Goal: Information Seeking & Learning: Find specific fact

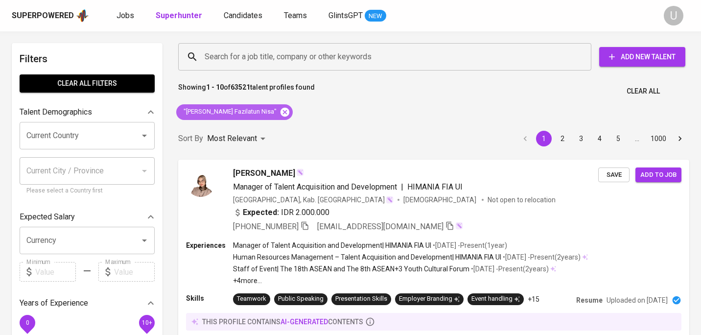
click at [280, 112] on icon at bounding box center [285, 112] width 11 height 11
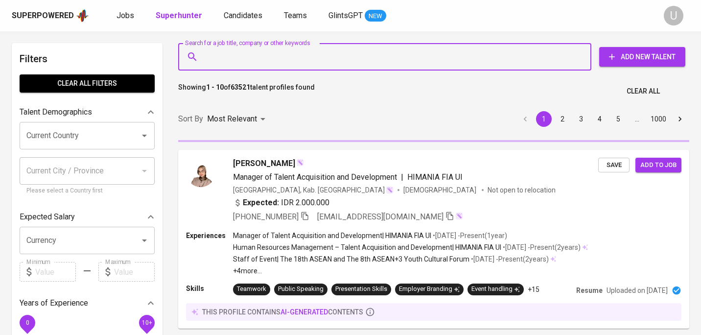
click at [298, 60] on input "Search for a job title, company or other keywords" at bounding box center [387, 57] width 370 height 19
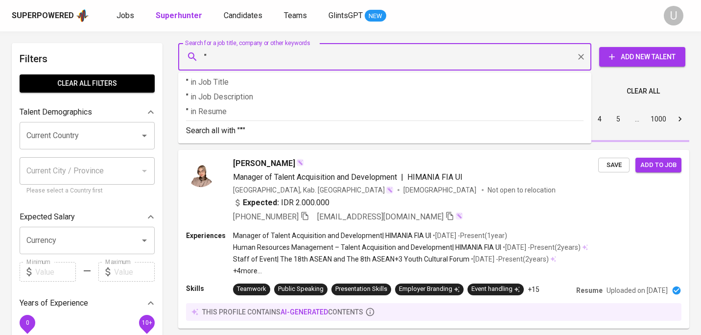
paste input "[PERSON_NAME] [PERSON_NAME]Psi., Psikolog"
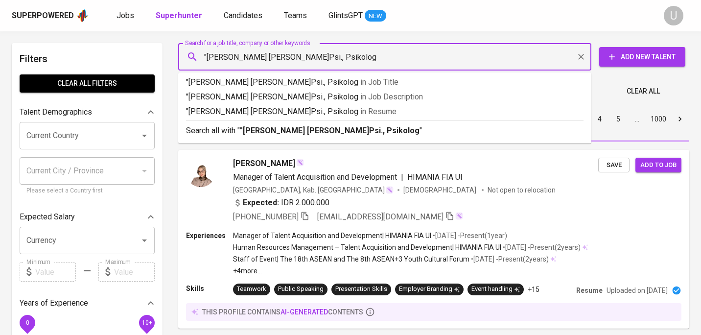
type input ""[PERSON_NAME] [PERSON_NAME]Psi., Psikolog""
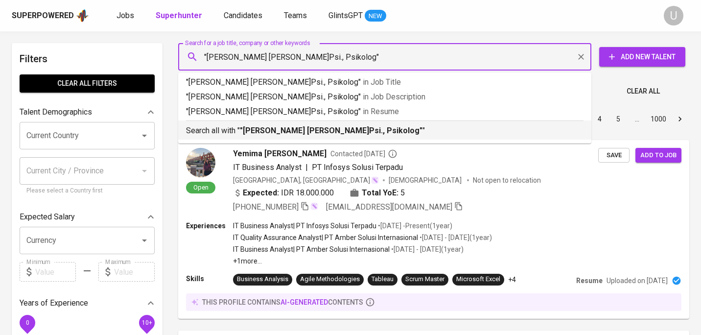
click at [316, 135] on b ""[PERSON_NAME] [PERSON_NAME]Psi., Psikolog"" at bounding box center [331, 130] width 183 height 9
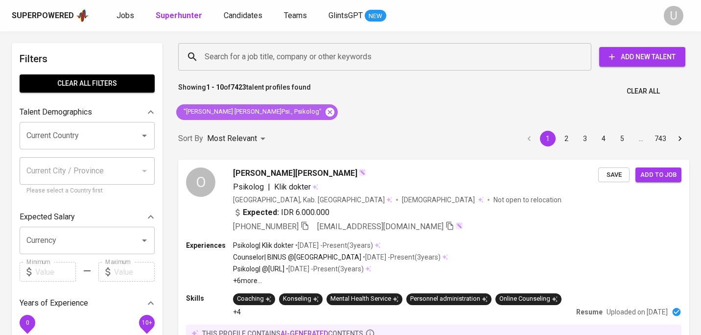
click at [325, 116] on icon at bounding box center [330, 112] width 11 height 11
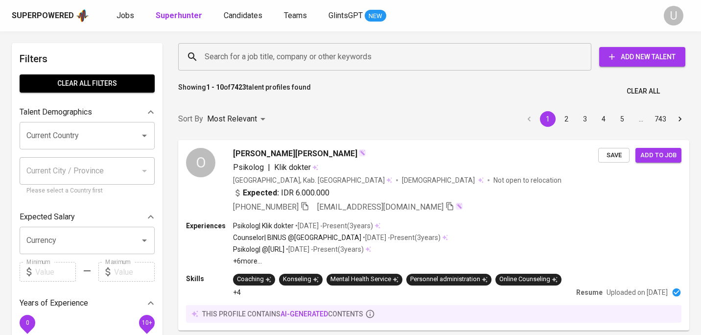
click at [275, 54] on input "Search for a job title, company or other keywords" at bounding box center [387, 57] width 370 height 19
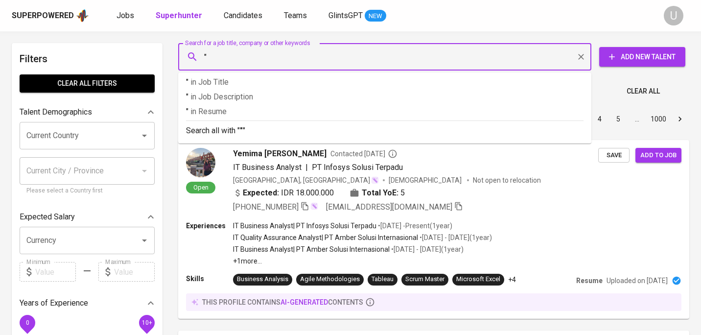
paste input "[PERSON_NAME] [PERSON_NAME]Psi., Psikolog"
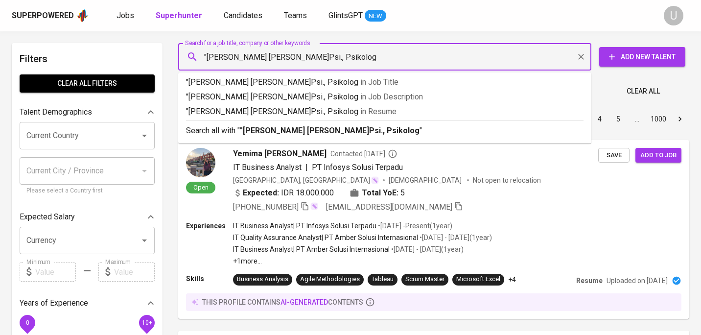
drag, startPoint x: 304, startPoint y: 56, endPoint x: 345, endPoint y: 56, distance: 41.1
click at [345, 56] on input ""[PERSON_NAME] [PERSON_NAME]Psi., Psikolog" at bounding box center [387, 57] width 370 height 19
drag, startPoint x: 340, startPoint y: 57, endPoint x: 261, endPoint y: 57, distance: 79.4
click at [261, 57] on input ""[PERSON_NAME] [PERSON_NAME]Psi., Psikolog" at bounding box center [387, 57] width 370 height 19
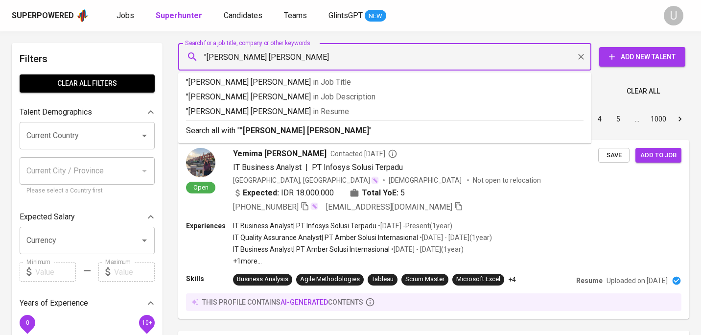
type input ""[PERSON_NAME] [PERSON_NAME]""
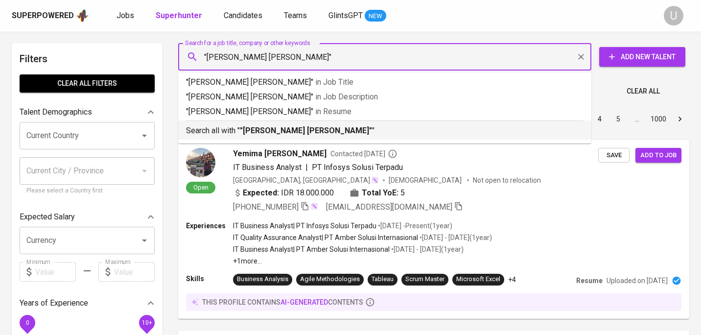
click at [266, 125] on p "Search all with " "[PERSON_NAME] [PERSON_NAME]" "" at bounding box center [385, 131] width 398 height 12
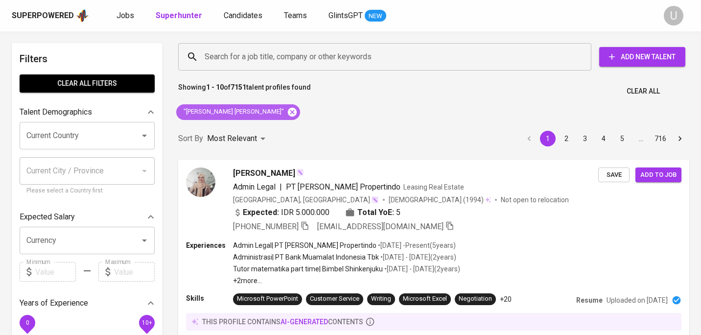
click at [288, 112] on icon at bounding box center [292, 111] width 9 height 9
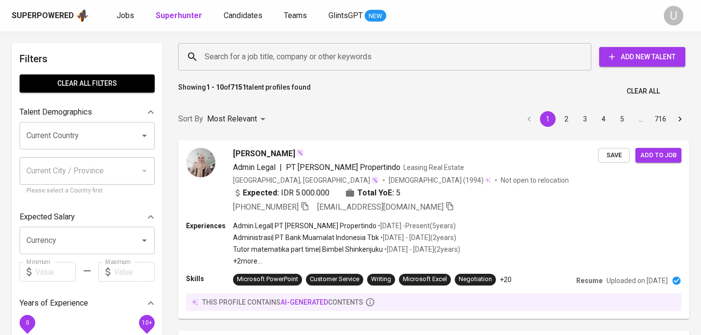
click at [244, 67] on div "Search for a job title, company or other keywords" at bounding box center [384, 56] width 413 height 27
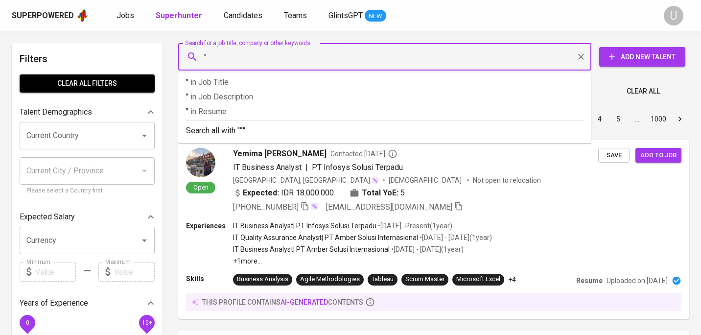
paste input "[PERSON_NAME]"
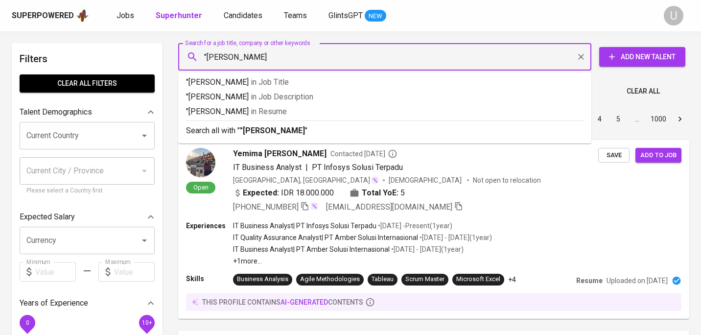
type input ""[PERSON_NAME]""
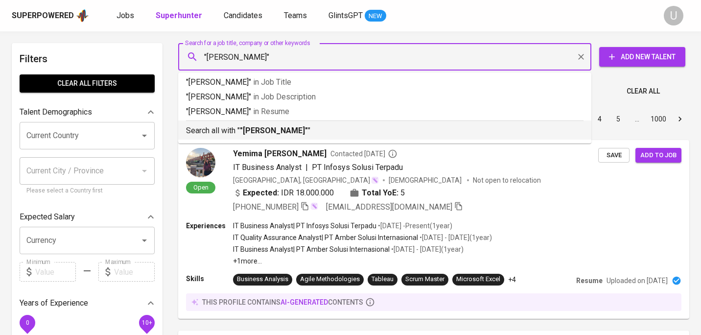
click at [235, 131] on p "Search all with " "[PERSON_NAME]" "" at bounding box center [385, 131] width 398 height 12
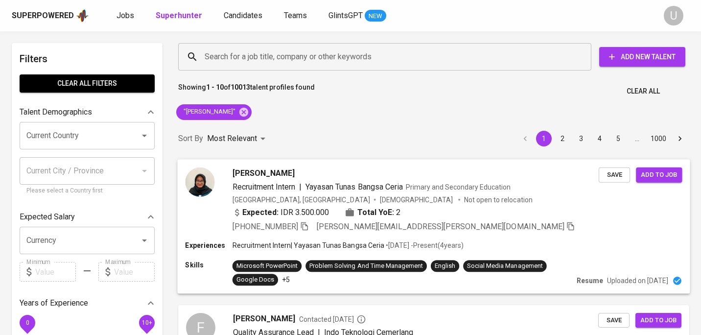
click at [426, 209] on div "Expected: IDR 3.500.000 Total YoE: 2" at bounding box center [416, 213] width 366 height 14
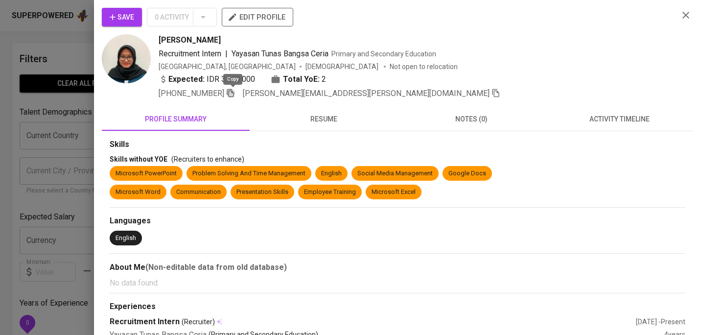
click at [234, 94] on icon "button" at bounding box center [230, 93] width 9 height 9
click at [686, 17] on icon "button" at bounding box center [686, 15] width 12 height 12
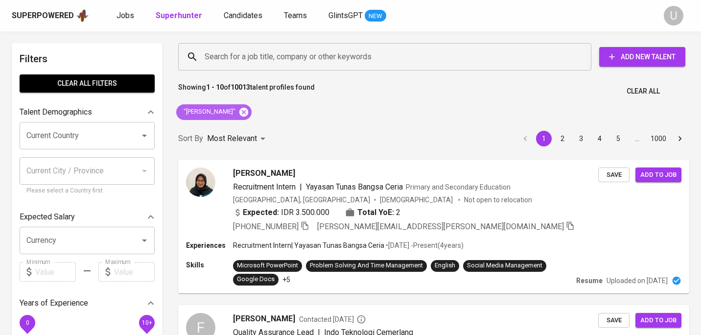
click at [248, 115] on icon at bounding box center [244, 111] width 9 height 9
click at [251, 63] on input "Search for a job title, company or other keywords" at bounding box center [387, 57] width 370 height 19
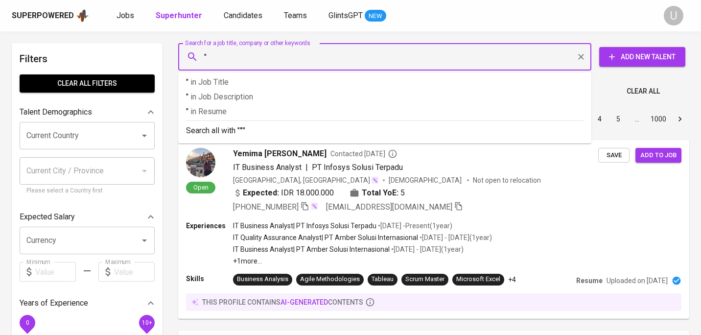
paste input "nadininur arvelia"
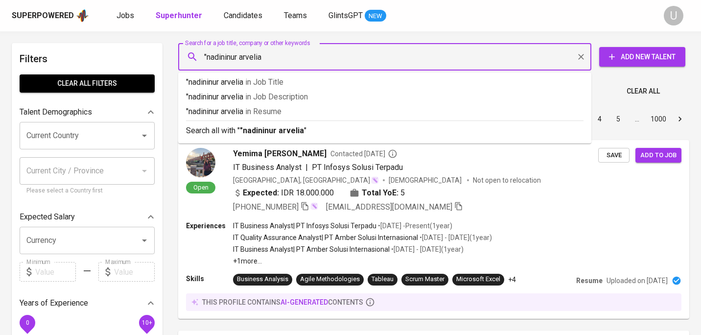
type input ""nadininur arvelia""
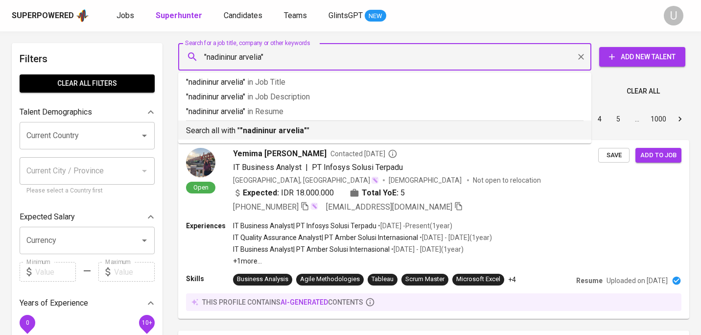
click at [295, 127] on b ""nadininur arvelia"" at bounding box center [273, 130] width 67 height 9
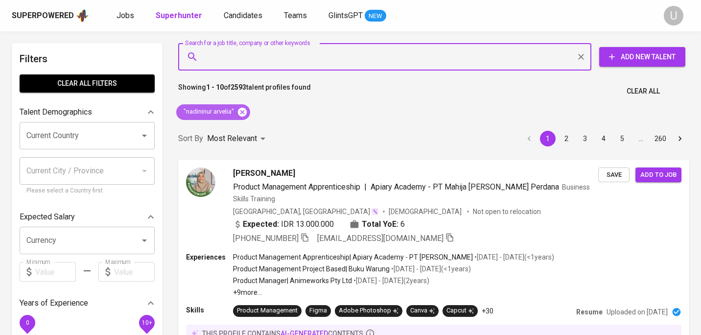
click at [245, 114] on icon at bounding box center [242, 111] width 9 height 9
click at [255, 59] on input "Search for a job title, company or other keywords" at bounding box center [387, 57] width 370 height 19
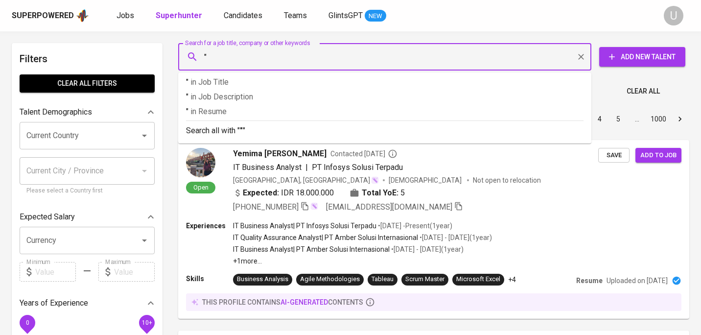
paste input "Yessy Dewi"
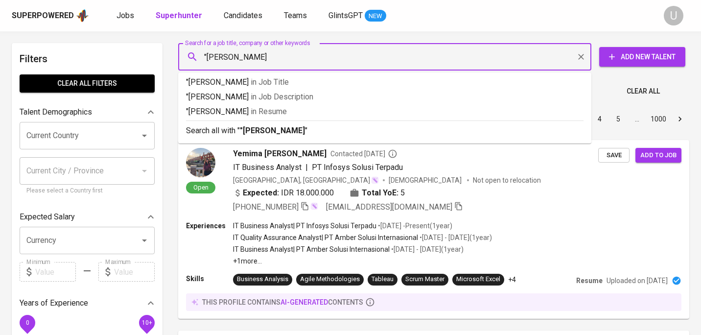
type input ""Yessy Dewi""
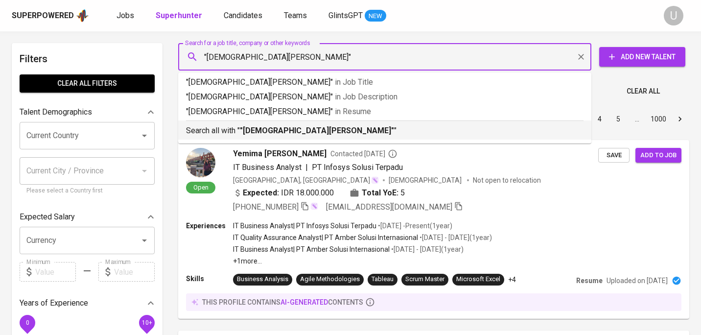
click at [288, 126] on p "Search all with " "Yessy Dewi" "" at bounding box center [385, 131] width 398 height 12
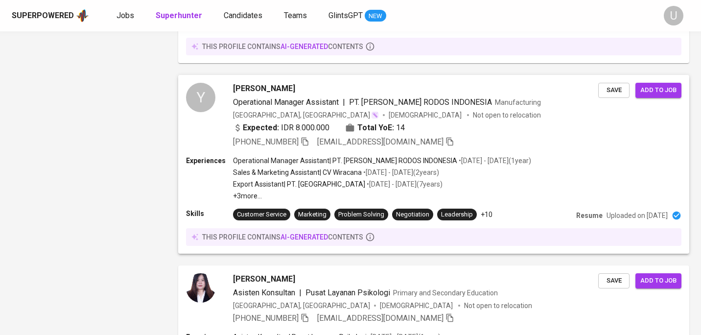
scroll to position [1157, 0]
